Goal: Communication & Community: Answer question/provide support

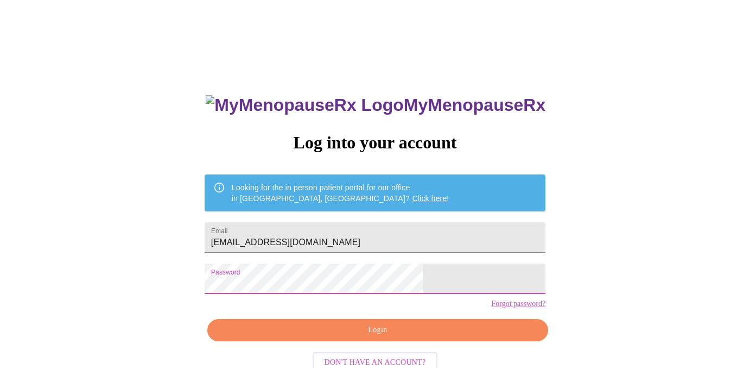
click at [330, 337] on span "Login" at bounding box center [378, 330] width 316 height 14
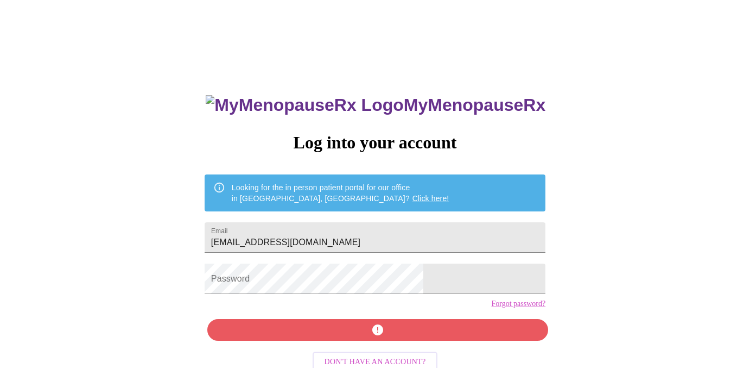
click at [340, 268] on form "Password" at bounding box center [375, 278] width 341 height 41
click at [323, 344] on div "MyMenopauseRx Log into your account Looking for the in person patient portal fo…" at bounding box center [375, 262] width 363 height 368
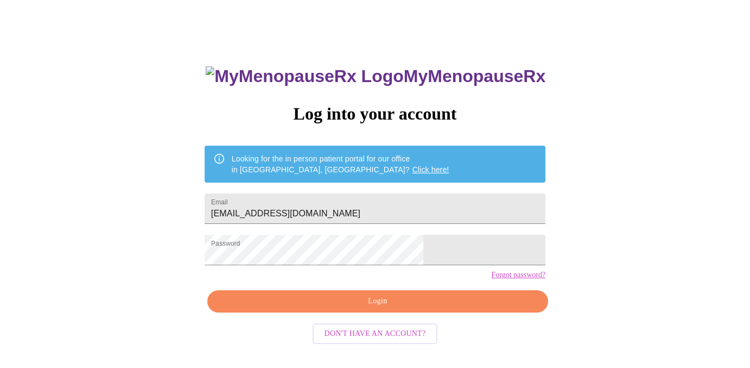
click at [348, 308] on span "Login" at bounding box center [378, 301] width 316 height 14
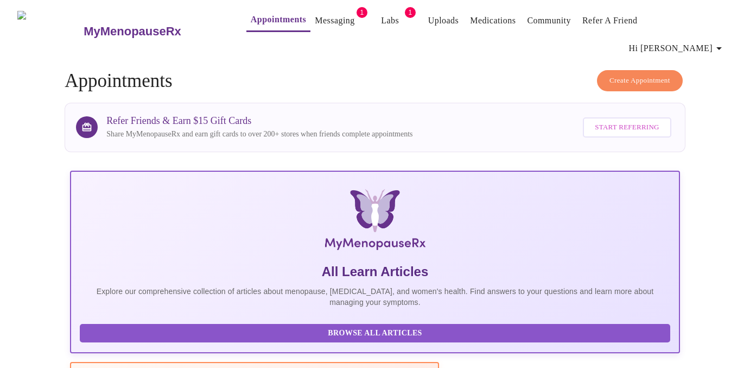
click at [332, 21] on link "Messaging" at bounding box center [335, 20] width 40 height 15
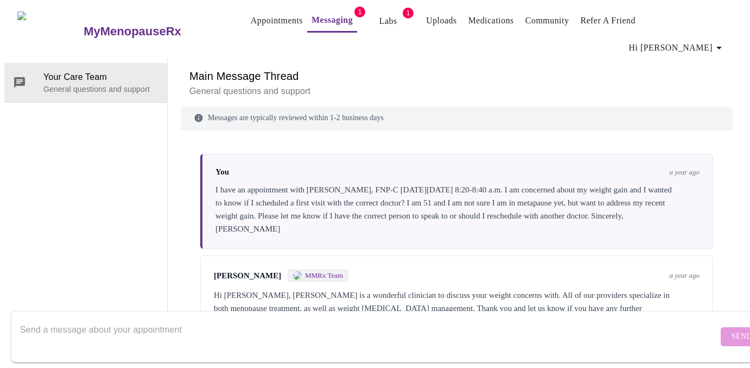
scroll to position [3429, 0]
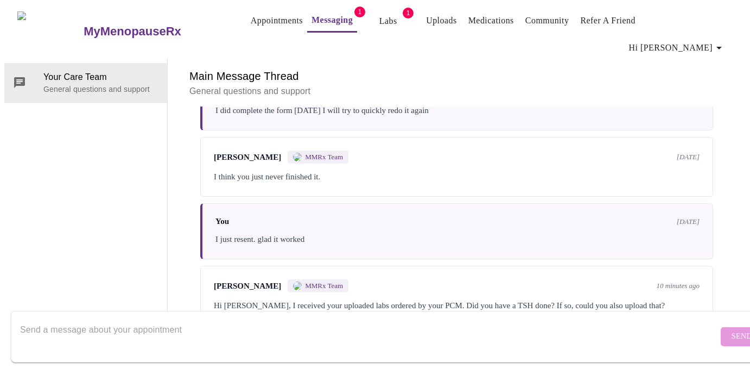
click at [638, 273] on div "[PERSON_NAME] MMRx Team 10 minutes ago Hi [PERSON_NAME], I received your upload…" at bounding box center [456, 301] width 513 height 73
click at [371, 279] on div "[PERSON_NAME] MMRx Team 10 minutes ago Hi [PERSON_NAME], I received your upload…" at bounding box center [456, 301] width 513 height 73
click at [715, 318] on form "Send" at bounding box center [391, 337] width 760 height 52
click at [446, 268] on div "[PERSON_NAME] MMRx Team 10 minutes ago Hi [PERSON_NAME], I received your upload…" at bounding box center [456, 301] width 513 height 73
click at [330, 265] on div "[PERSON_NAME] MMRx Team 10 minutes ago Hi [PERSON_NAME], I received your upload…" at bounding box center [456, 301] width 513 height 73
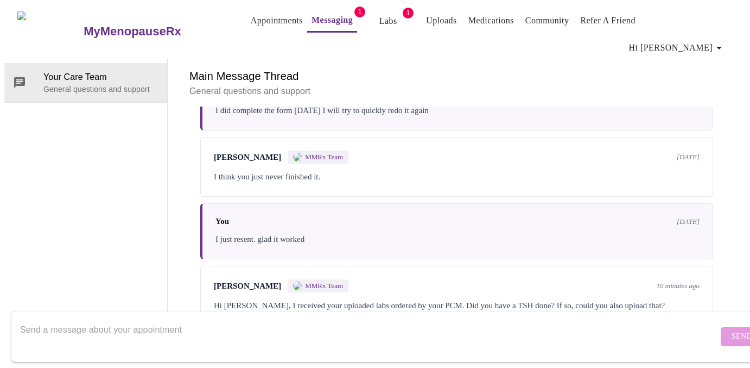
scroll to position [41, 0]
click at [346, 299] on div "Hi [PERSON_NAME], I received your uploaded labs ordered by your PCM. Did you ha…" at bounding box center [457, 312] width 486 height 26
click at [689, 281] on span "10 minutes ago" at bounding box center [678, 285] width 43 height 9
click at [382, 299] on div "Hi [PERSON_NAME], I received your uploaded labs ordered by your PCM. Did you ha…" at bounding box center [457, 312] width 486 height 26
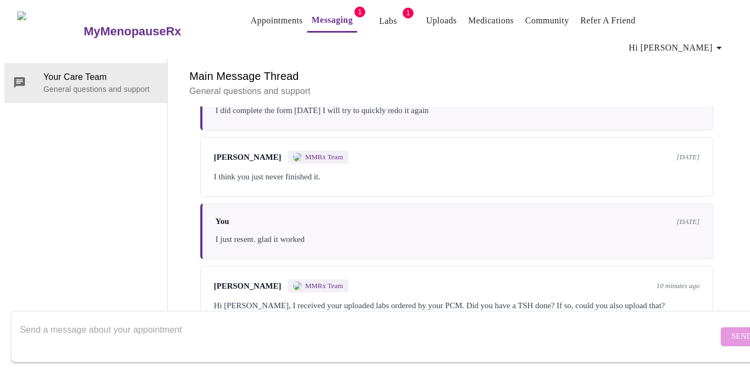
click at [226, 333] on textarea "Send a message about your appointment" at bounding box center [369, 336] width 698 height 35
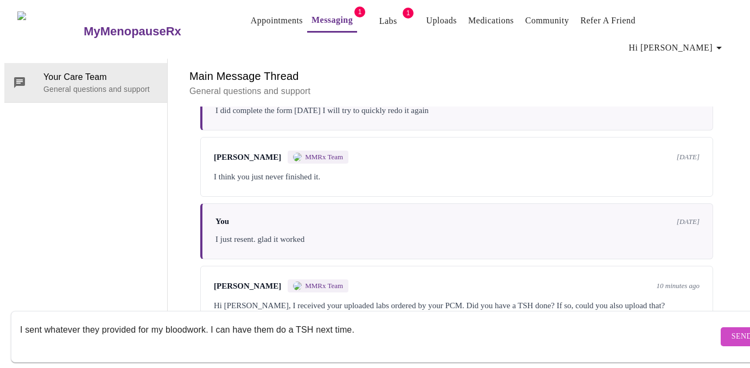
type textarea "I sent whatever they provided for my bloodwork. I can have them do a TSH next t…"
click at [732, 330] on span "Send" at bounding box center [742, 337] width 21 height 14
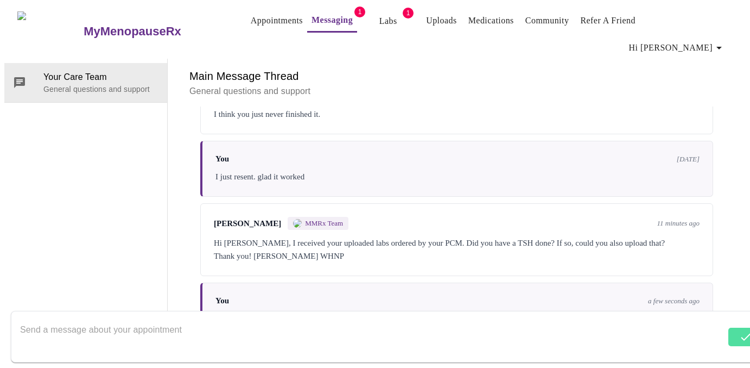
scroll to position [3495, 0]
